Goal: Check status: Check status

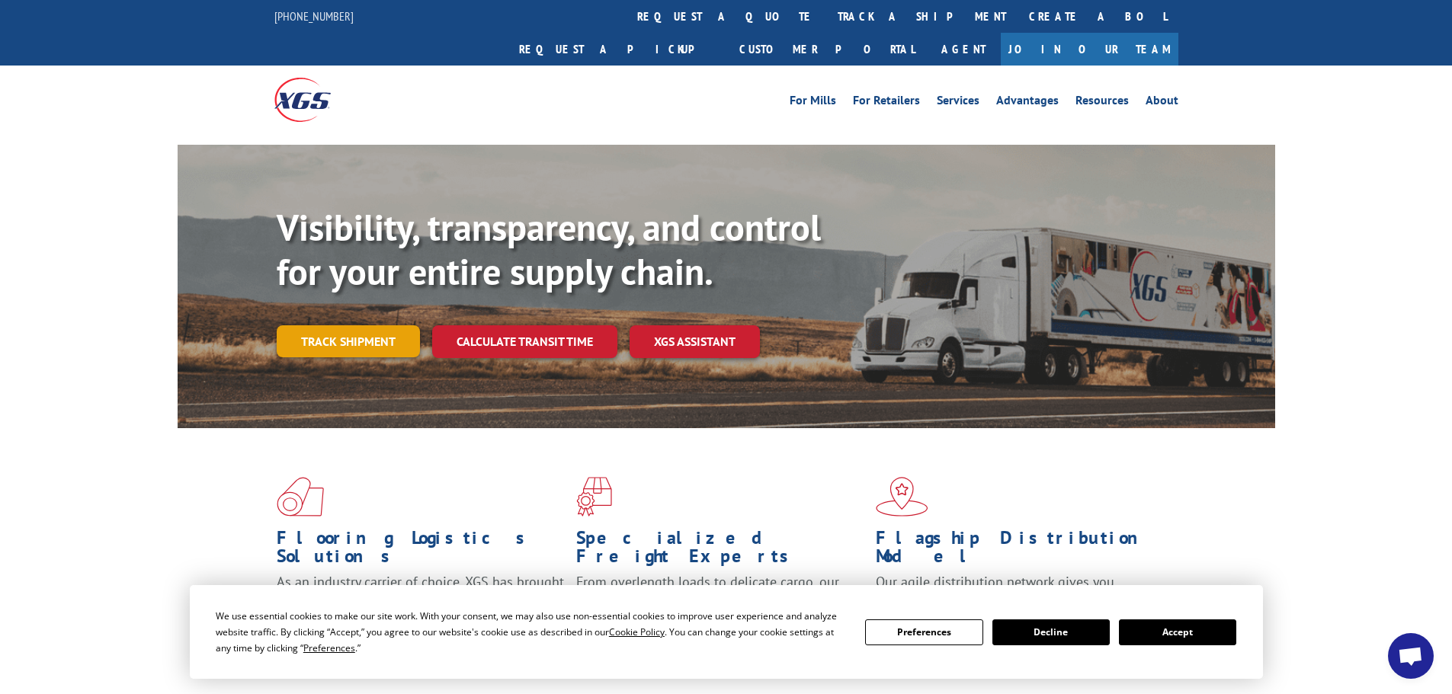
click at [335, 326] on link "Track shipment" at bounding box center [348, 342] width 143 height 32
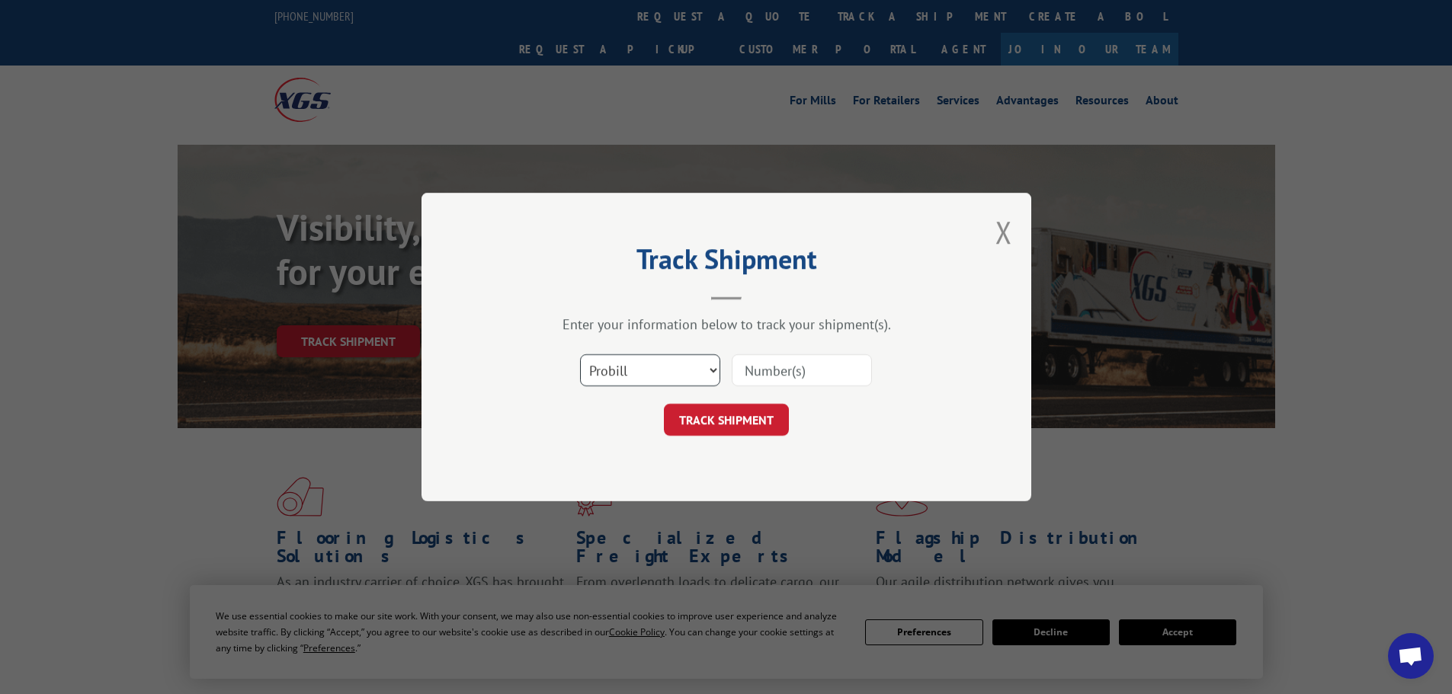
click at [639, 374] on select "Select category... Probill BOL PO" at bounding box center [650, 370] width 140 height 32
select select "bol"
click at [580, 354] on select "Select category... Probill BOL PO" at bounding box center [650, 370] width 140 height 32
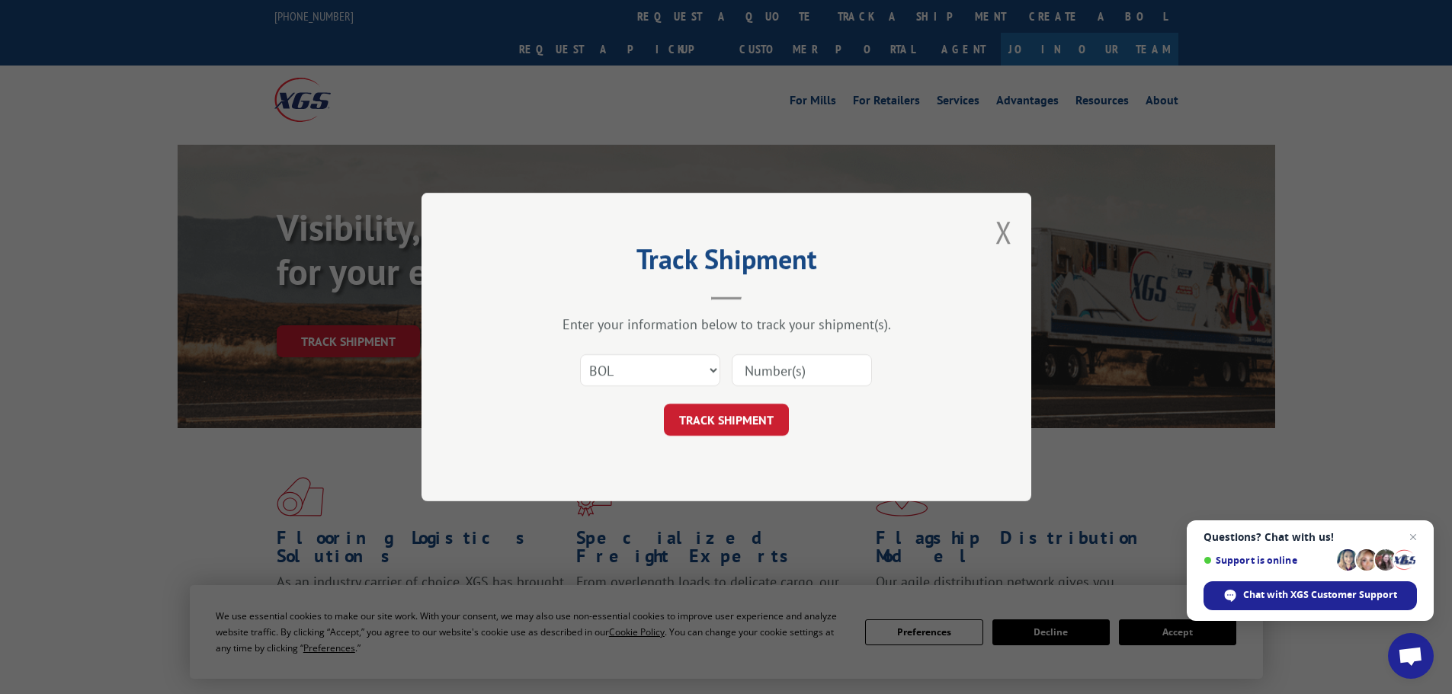
click at [812, 376] on input at bounding box center [802, 370] width 140 height 32
paste input "7068571"
type input "7068571"
click at [715, 404] on button "TRACK SHIPMENT" at bounding box center [726, 420] width 125 height 32
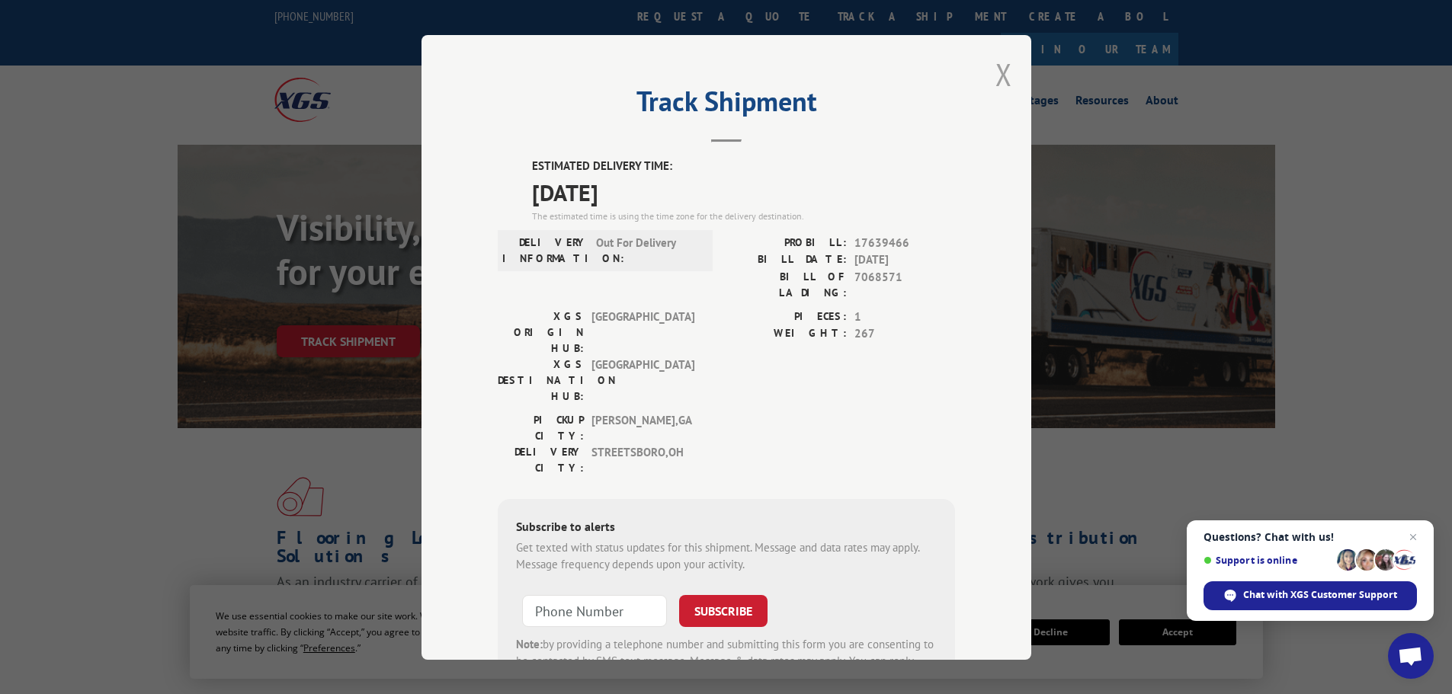
click at [1005, 75] on button "Close modal" at bounding box center [1004, 74] width 17 height 40
